Goal: Information Seeking & Learning: Learn about a topic

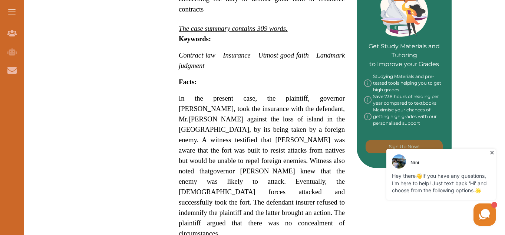
scroll to position [345, 0]
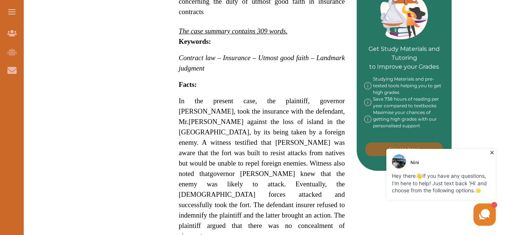
drag, startPoint x: 181, startPoint y: 75, endPoint x: 210, endPoint y: 136, distance: 67.8
click at [210, 136] on span "In the present case, the plaintiff, governor [PERSON_NAME], took the insurance …" at bounding box center [262, 168] width 166 height 143
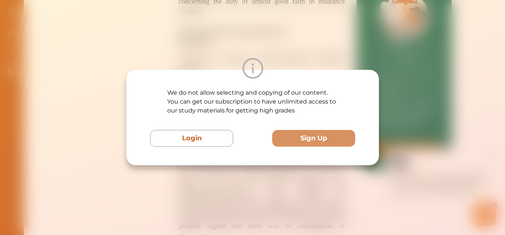
click at [210, 136] on button "Login" at bounding box center [191, 138] width 83 height 17
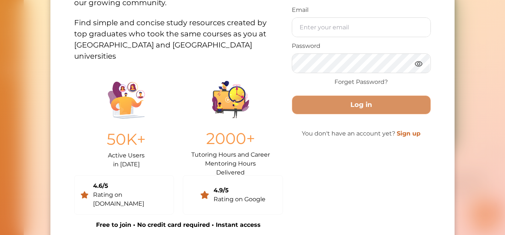
click at [458, 21] on div "Join the movement of 26K savvy [URL] members already empowered - and you're nex…" at bounding box center [252, 117] width 505 height 235
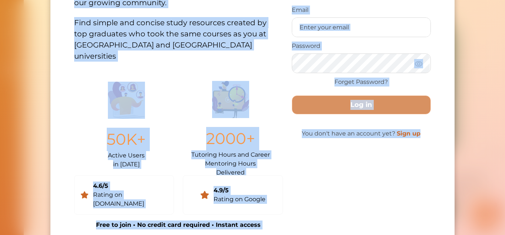
drag, startPoint x: 503, startPoint y: 77, endPoint x: 504, endPoint y: -1, distance: 77.8
click at [449, 7] on div "Join the movement of 26K savvy [URL] members already empowered - and you're nex…" at bounding box center [252, 81] width 404 height 332
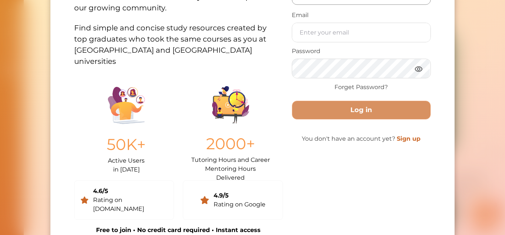
click at [449, 7] on div "Join the movement of 26K savvy [URL] members already empowered - and you're nex…" at bounding box center [252, 86] width 404 height 332
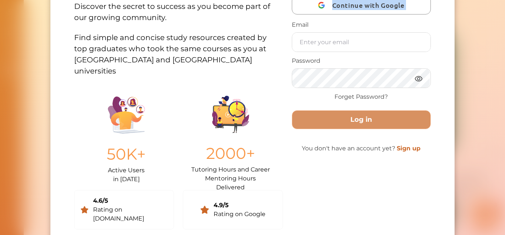
click at [449, 7] on div "Join the movement of 26K savvy [URL] members already empowered - and you're nex…" at bounding box center [252, 96] width 404 height 332
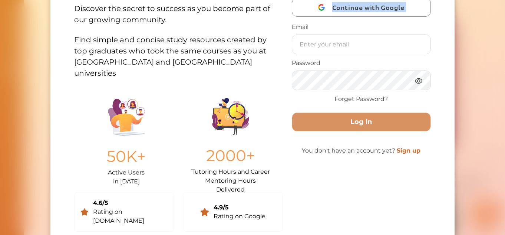
scroll to position [0, 0]
